Goal: Task Accomplishment & Management: Use online tool/utility

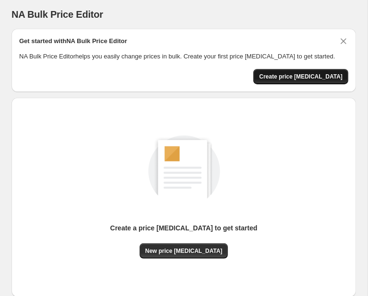
click at [322, 77] on span "Create price [MEDICAL_DATA]" at bounding box center [300, 77] width 83 height 8
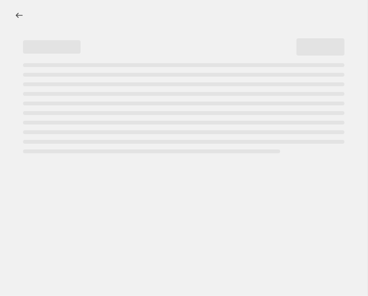
select select "percentage"
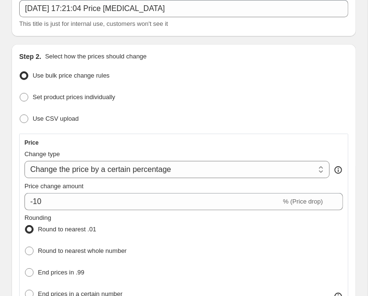
scroll to position [101, 0]
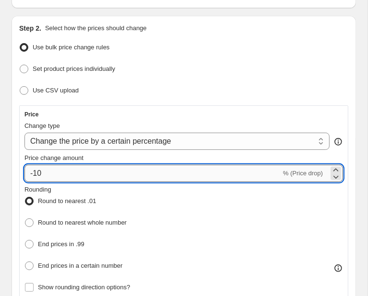
drag, startPoint x: 62, startPoint y: 172, endPoint x: 34, endPoint y: 174, distance: 28.8
click at [34, 174] on input "-10" at bounding box center [152, 173] width 257 height 17
type input "-30"
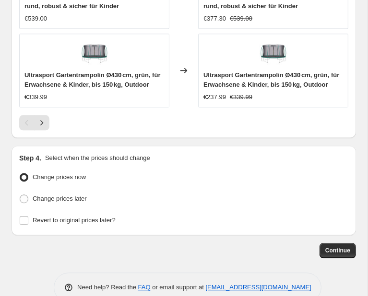
scroll to position [1090, 0]
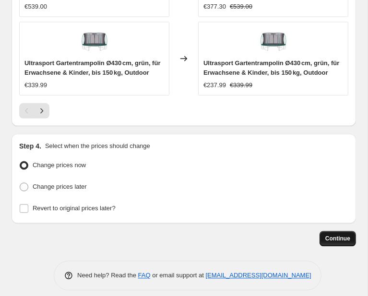
click at [347, 231] on button "Continue" at bounding box center [337, 238] width 36 height 15
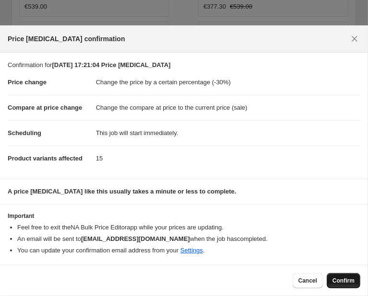
click at [337, 280] on span "Confirm" at bounding box center [343, 281] width 22 height 8
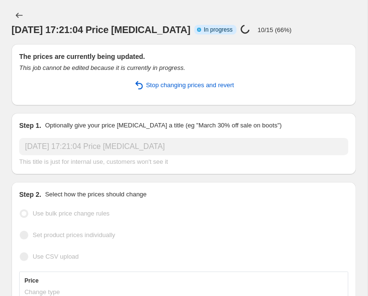
select select "percentage"
